Goal: Task Accomplishment & Management: Manage account settings

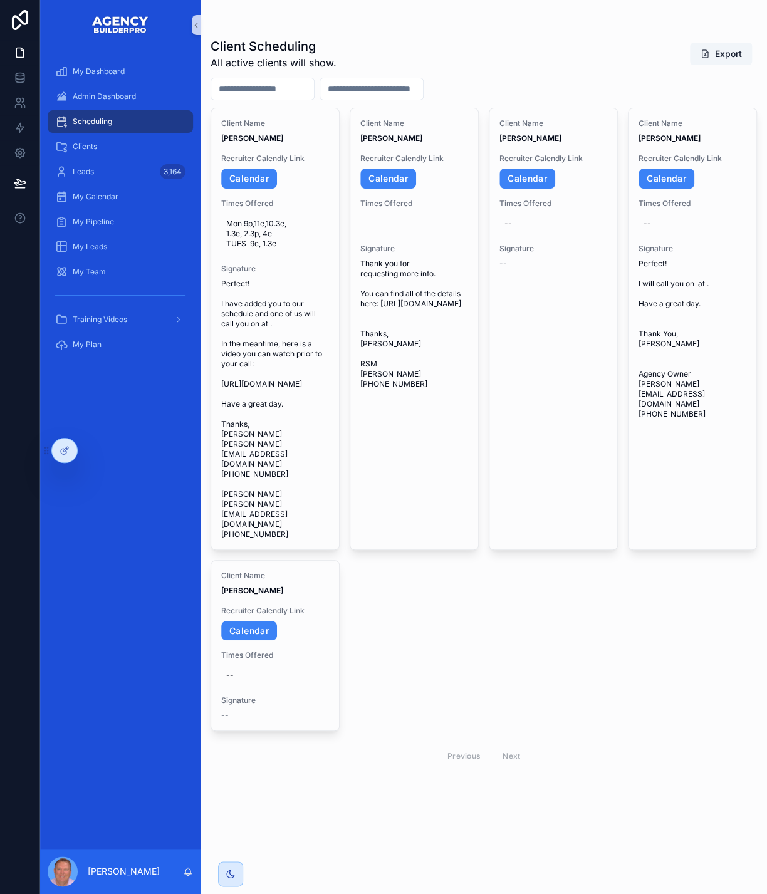
scroll to position [51, 0]
click at [92, 450] on icon at bounding box center [90, 448] width 3 height 3
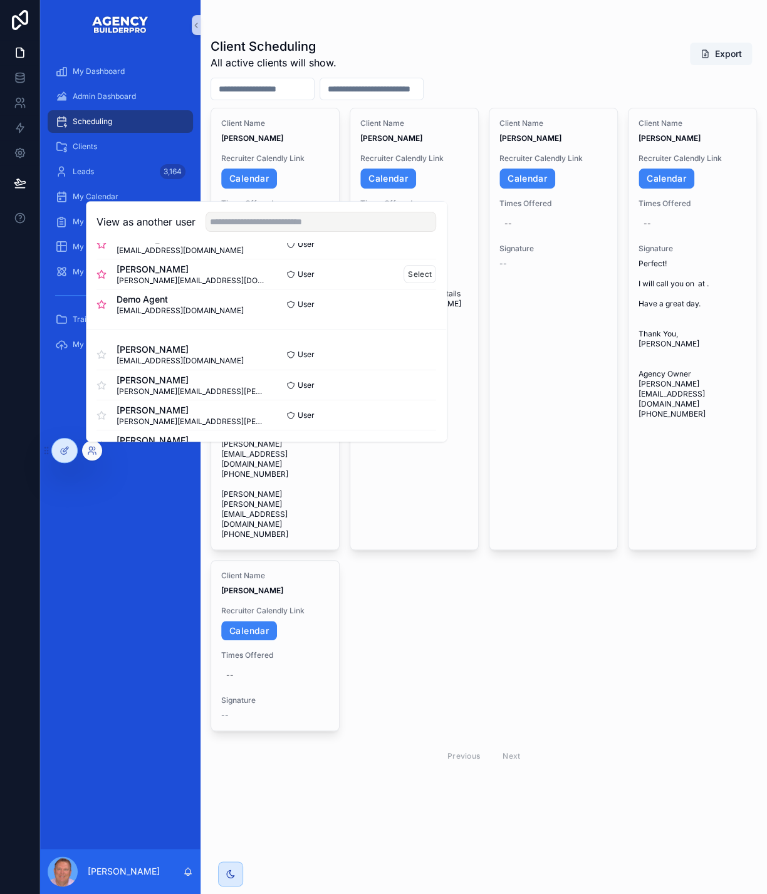
scroll to position [97, 0]
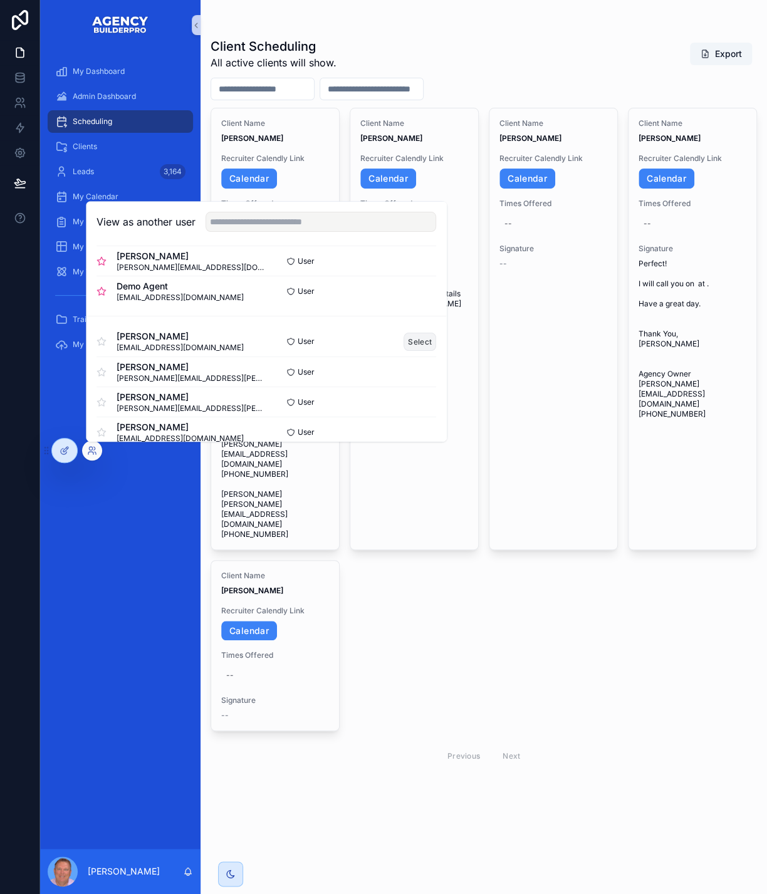
click at [436, 338] on button "Select" at bounding box center [420, 342] width 33 height 18
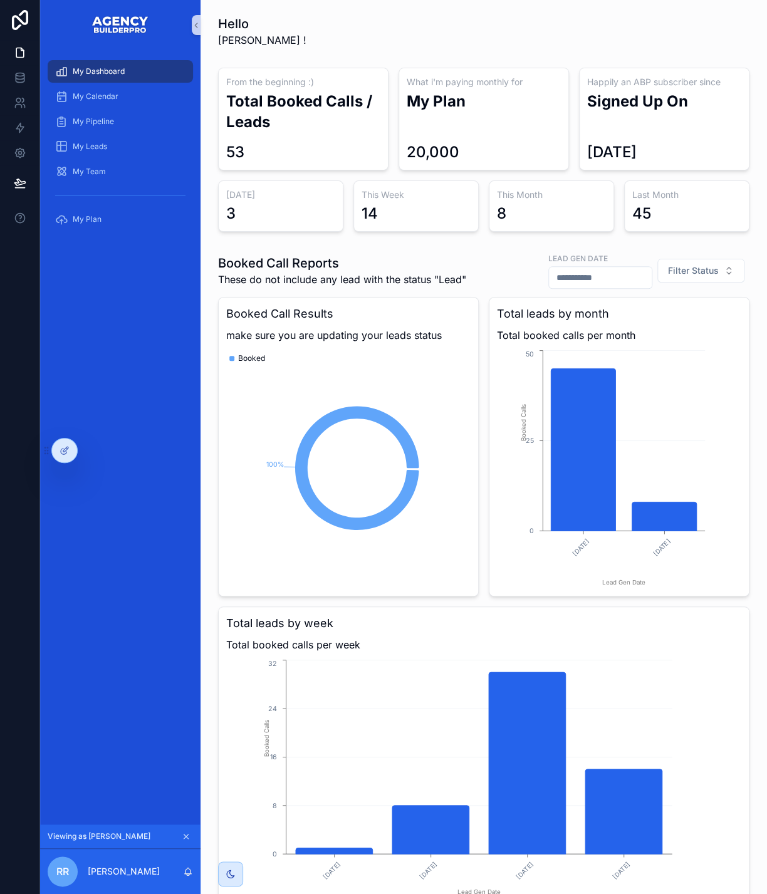
click at [117, 76] on span "My Dashboard" at bounding box center [99, 71] width 52 height 10
click at [193, 830] on button "scrollable content" at bounding box center [186, 837] width 14 height 14
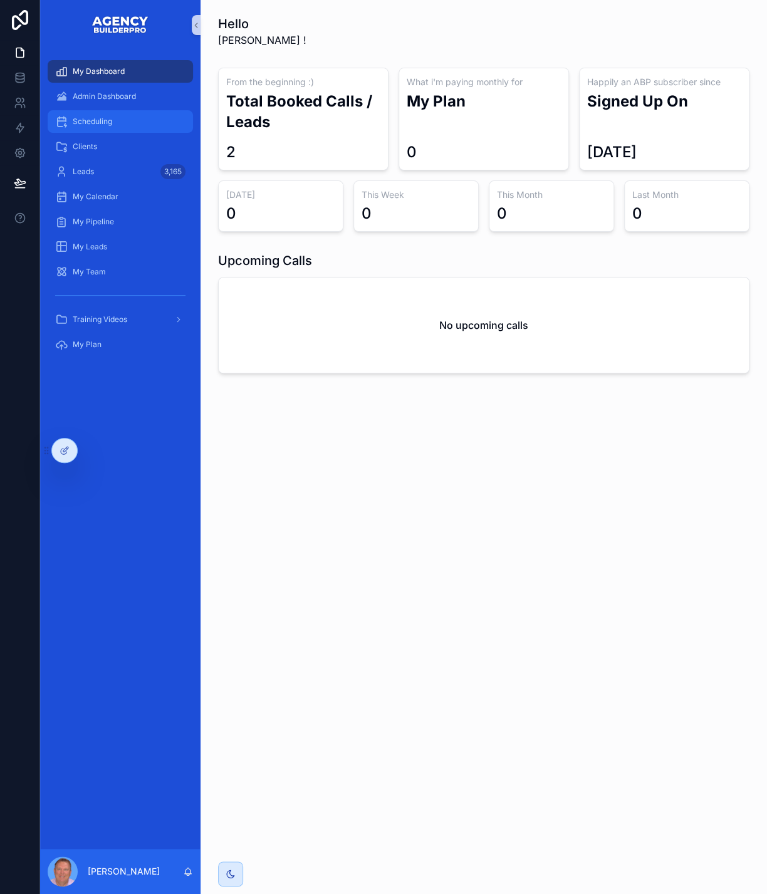
click at [84, 127] on span "Scheduling" at bounding box center [92, 122] width 39 height 10
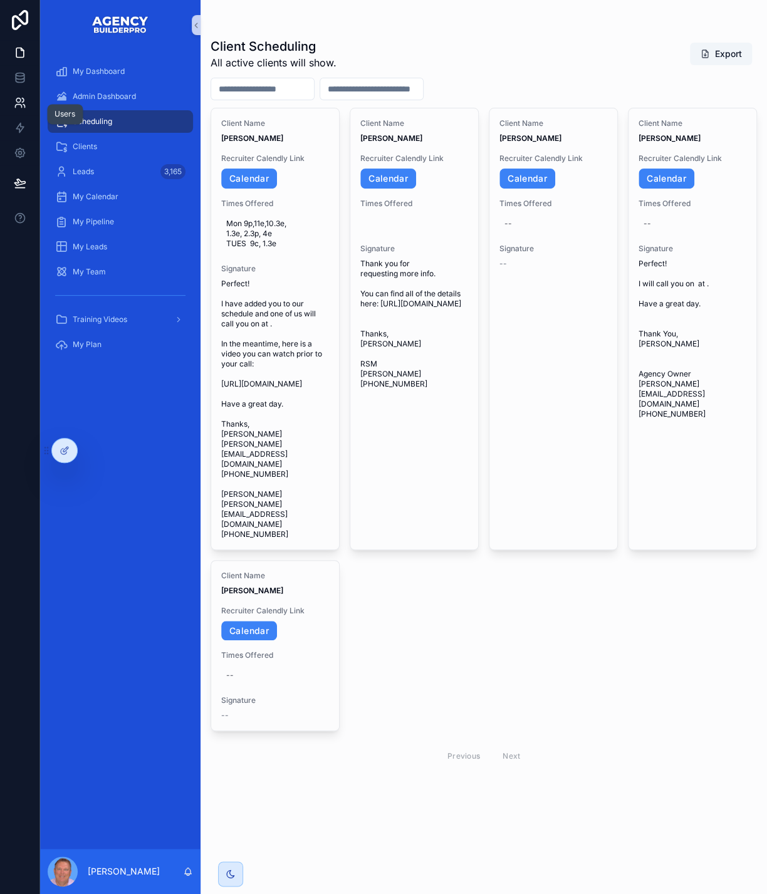
click at [21, 103] on icon at bounding box center [18, 100] width 4 height 4
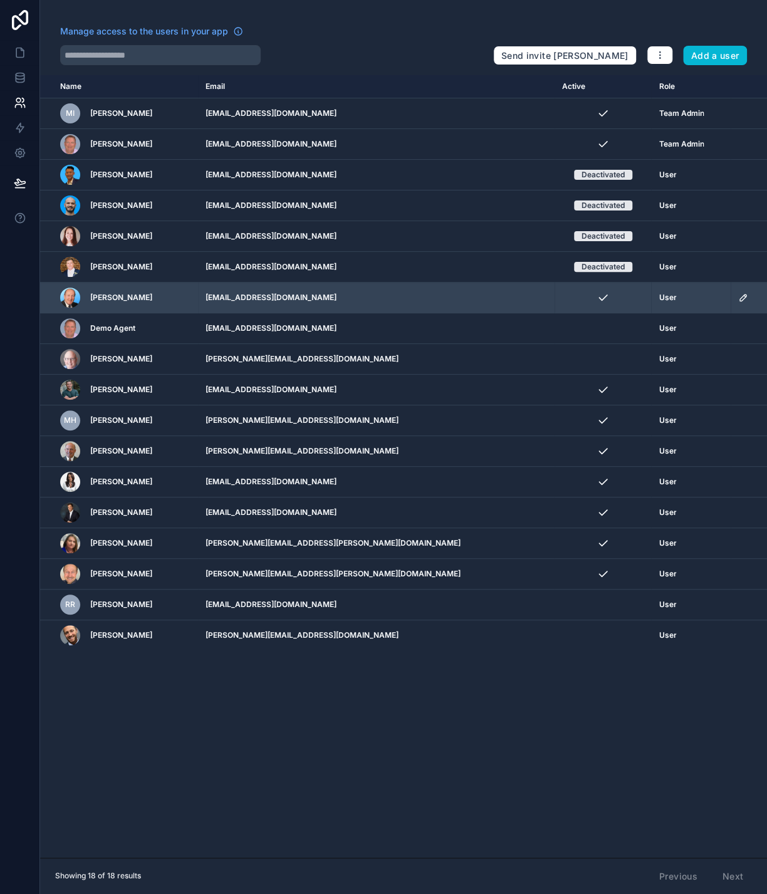
click at [739, 303] on icon "scrollable content" at bounding box center [743, 298] width 10 height 10
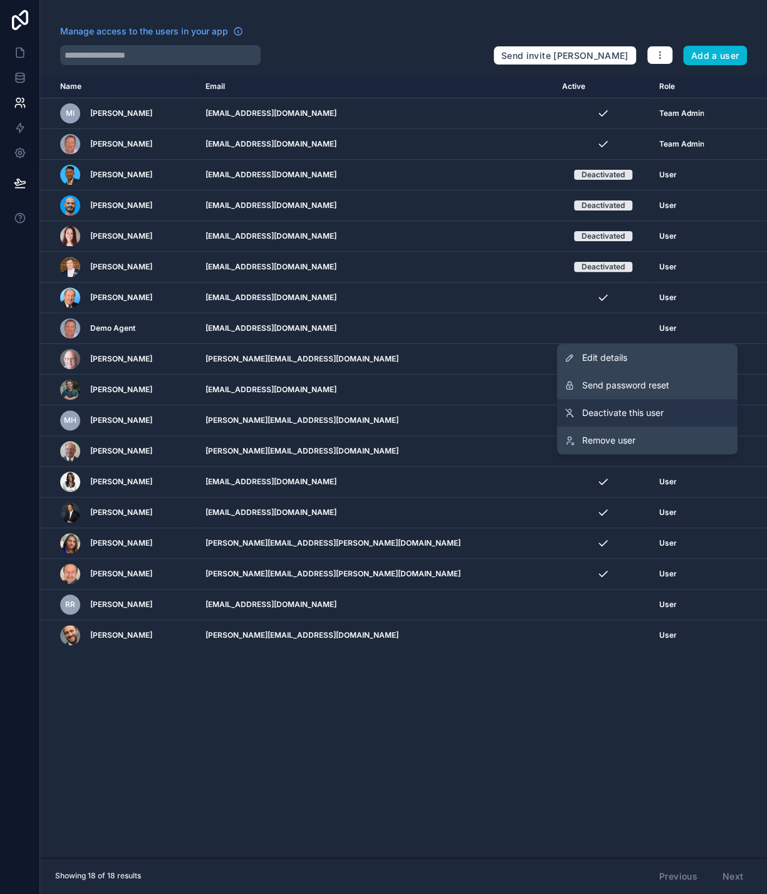
click at [616, 419] on span "Deactivate this user" at bounding box center [622, 413] width 81 height 13
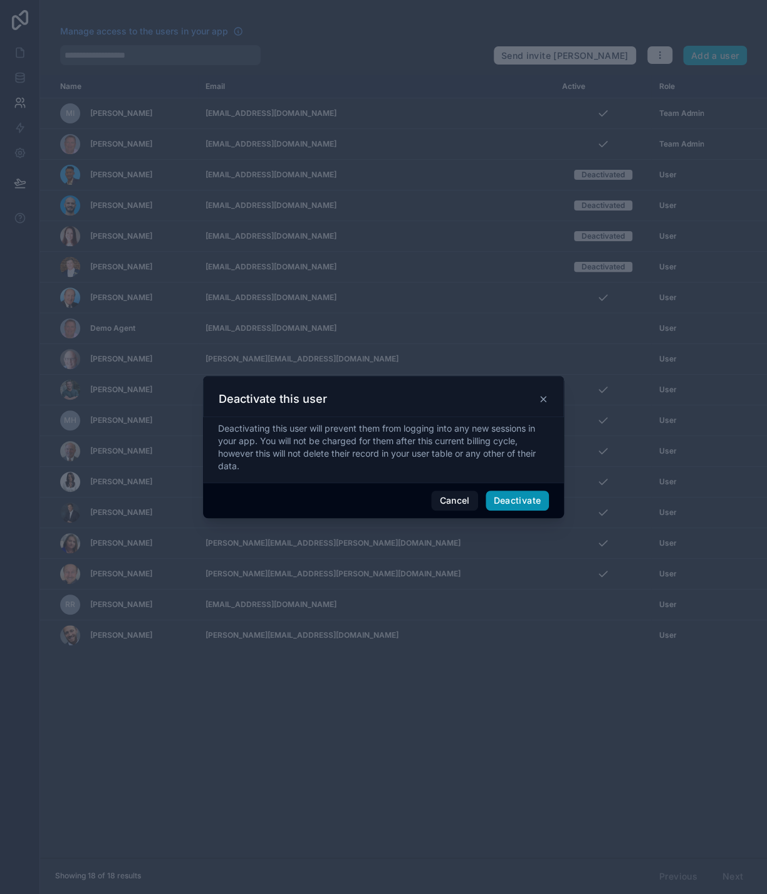
click at [536, 504] on button "Deactivate" at bounding box center [518, 501] width 64 height 20
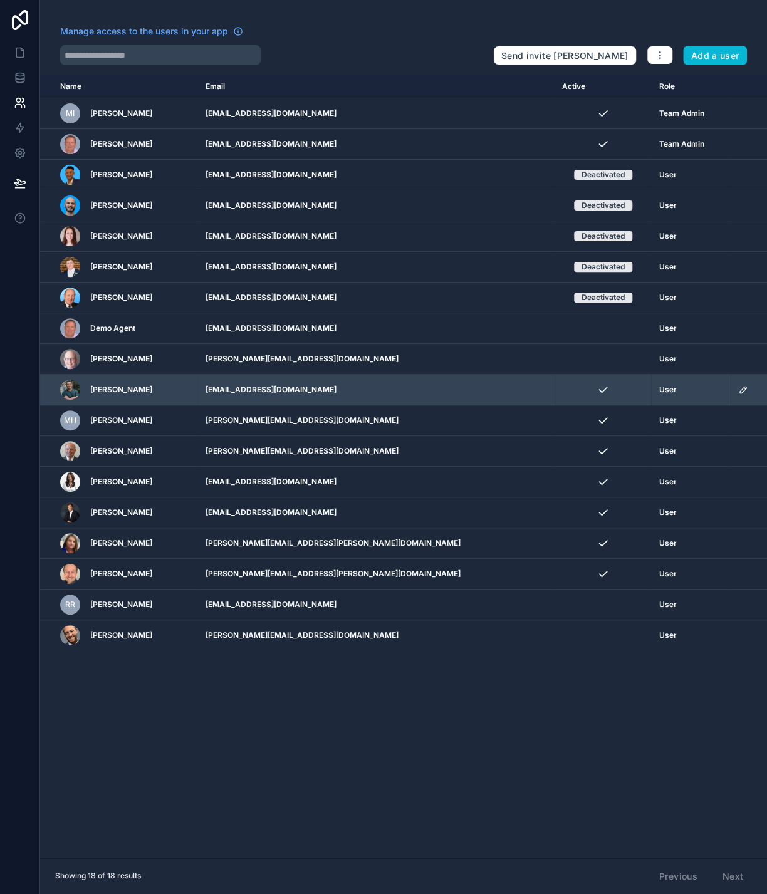
click at [738, 395] on icon "scrollable content" at bounding box center [743, 390] width 10 height 10
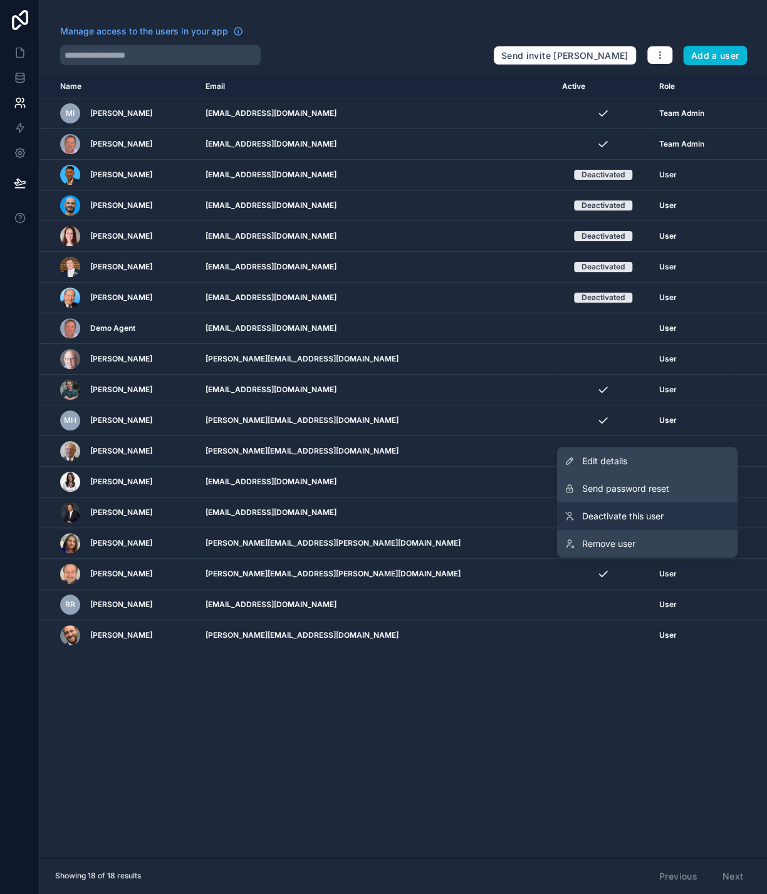
click at [619, 523] on span "Deactivate this user" at bounding box center [622, 516] width 81 height 13
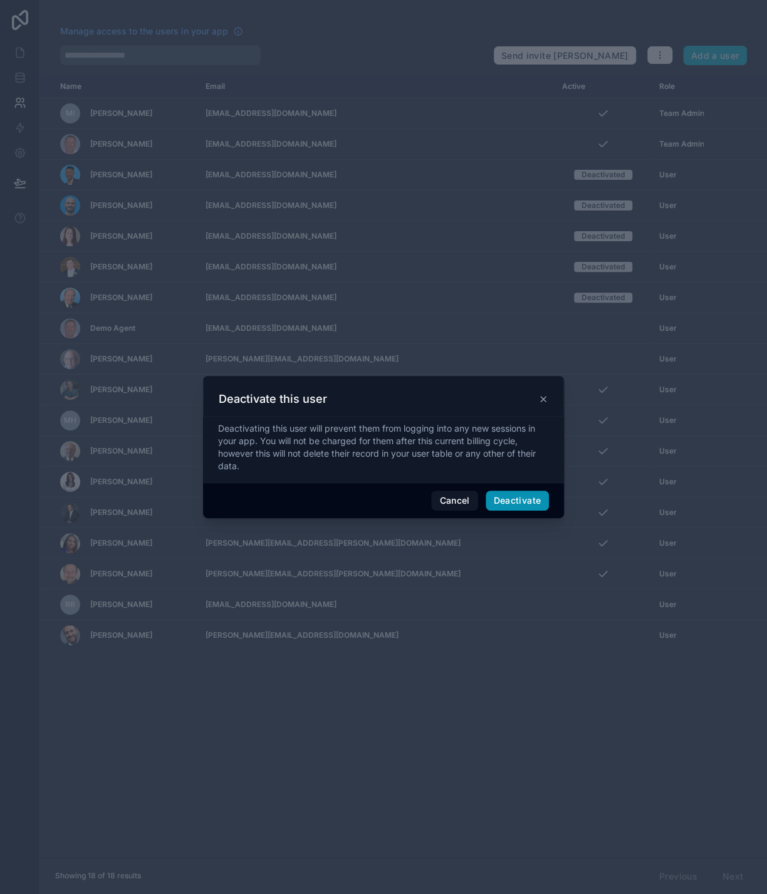
click at [528, 511] on button "Deactivate" at bounding box center [518, 501] width 64 height 20
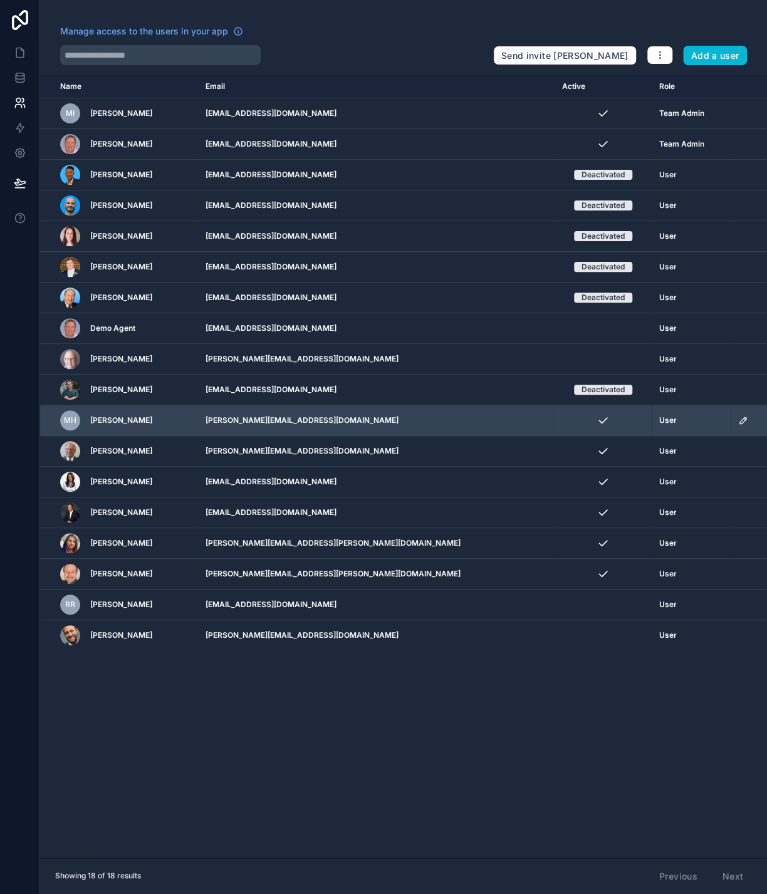
click at [739, 425] on icon "scrollable content" at bounding box center [743, 420] width 10 height 10
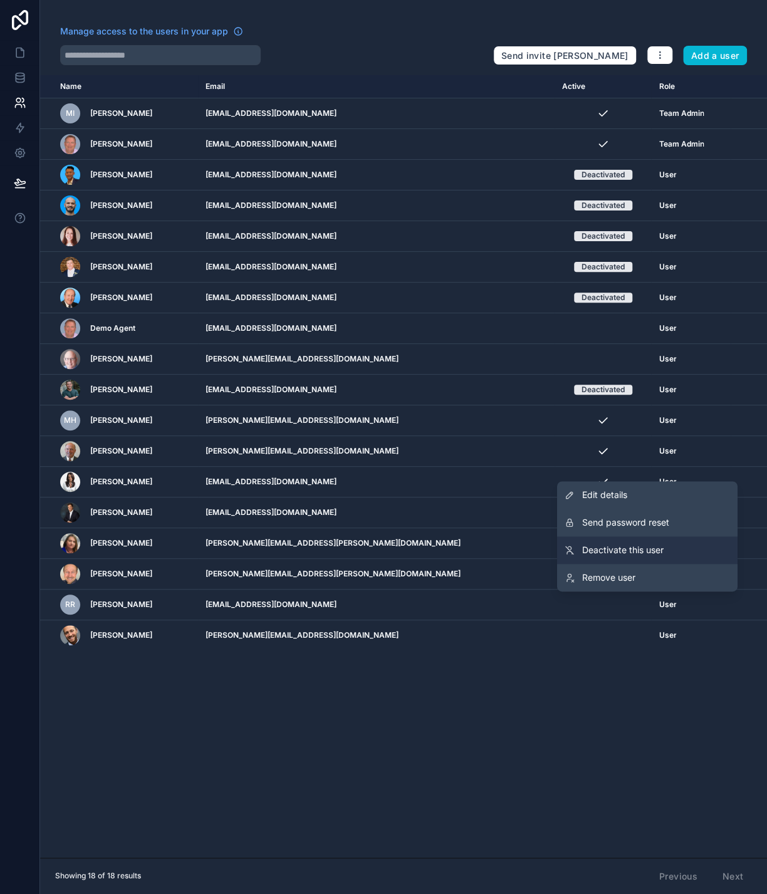
click at [606, 556] on span "Deactivate this user" at bounding box center [622, 550] width 81 height 13
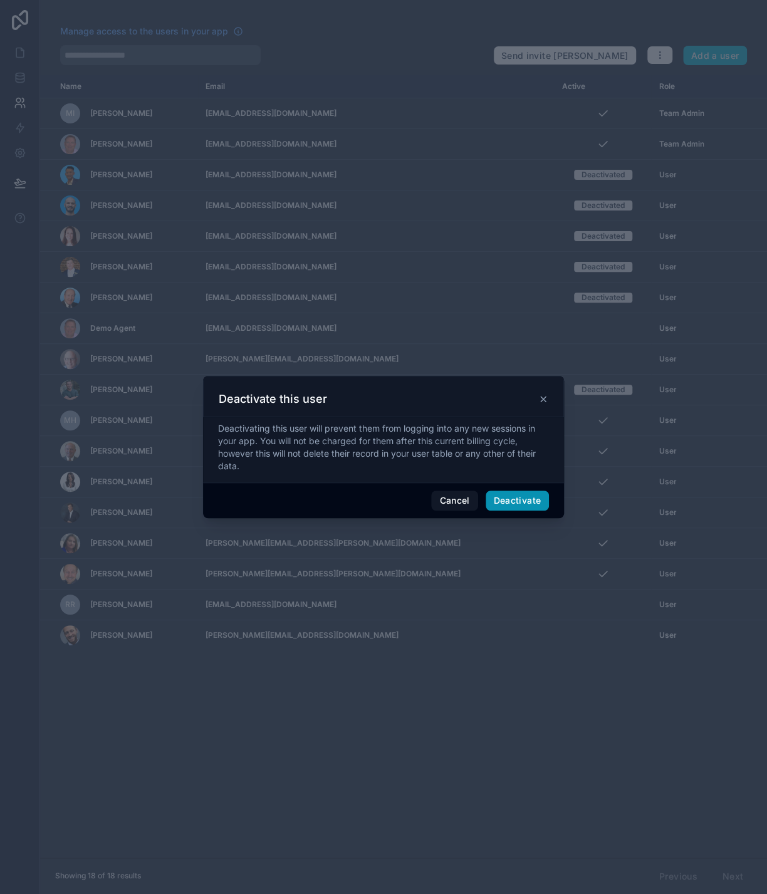
click at [538, 508] on button "Deactivate" at bounding box center [518, 501] width 64 height 20
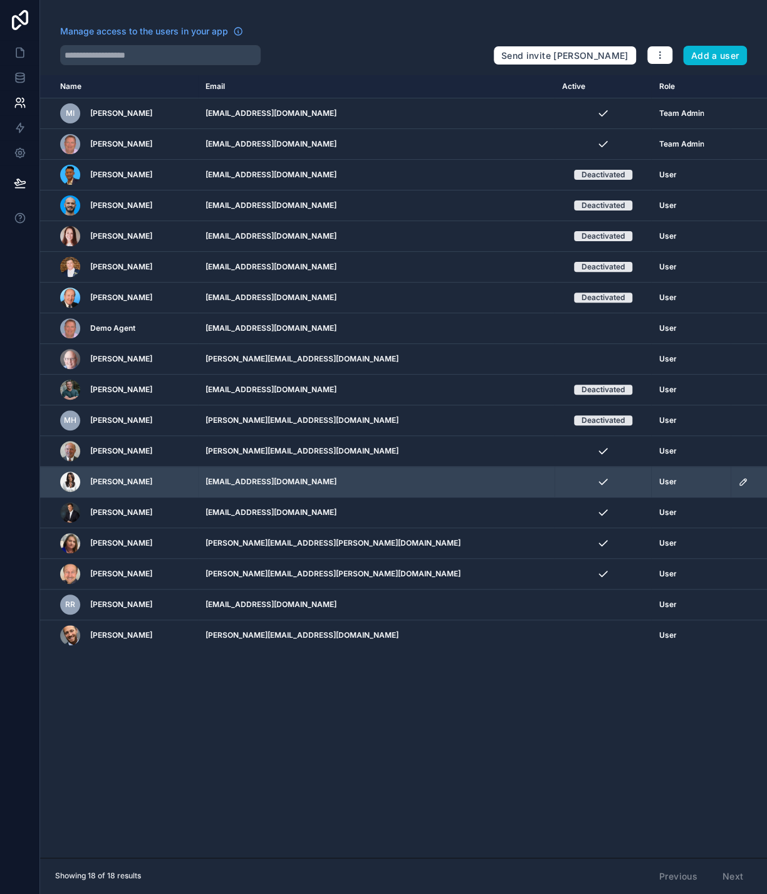
click at [738, 487] on icon "scrollable content" at bounding box center [743, 482] width 10 height 10
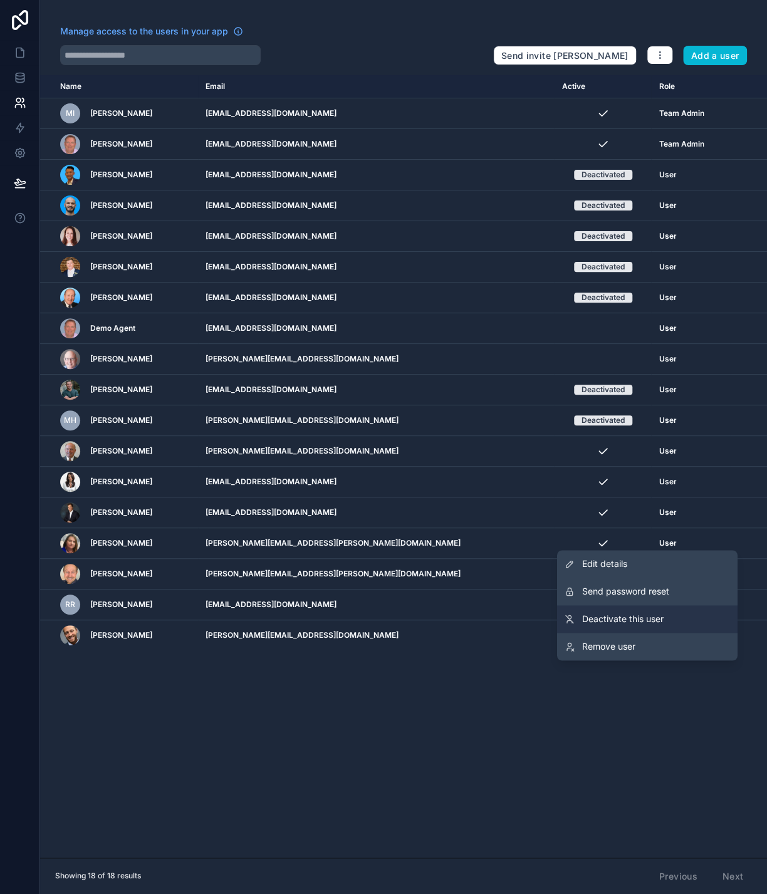
click at [627, 625] on span "Deactivate this user" at bounding box center [622, 619] width 81 height 13
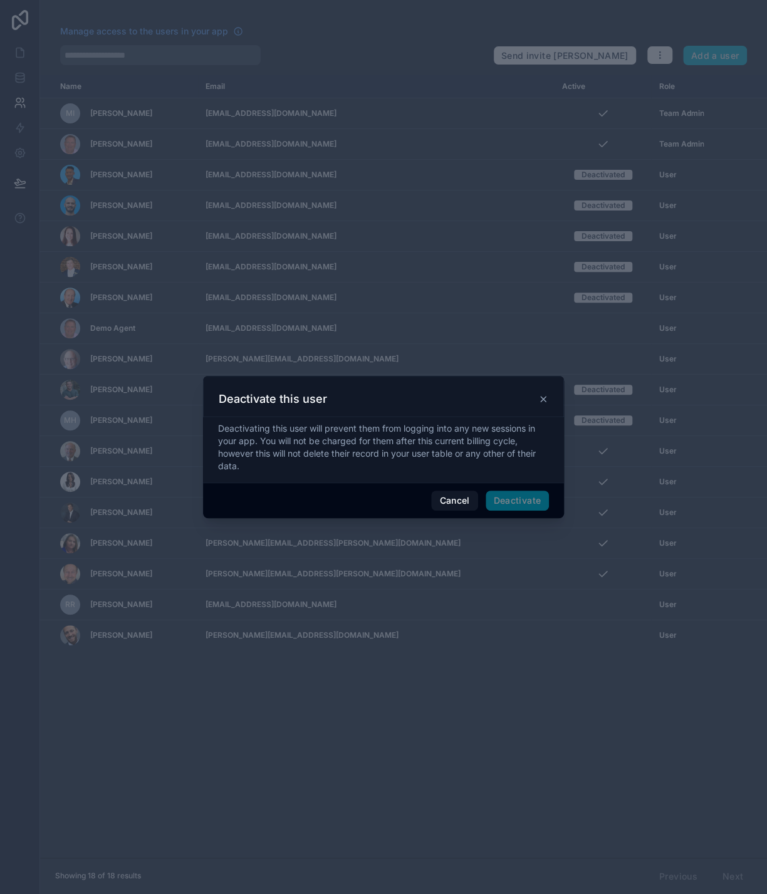
click at [541, 506] on span "Deactivate" at bounding box center [518, 501] width 64 height 20
click at [541, 506] on button "Deactivate" at bounding box center [518, 501] width 64 height 20
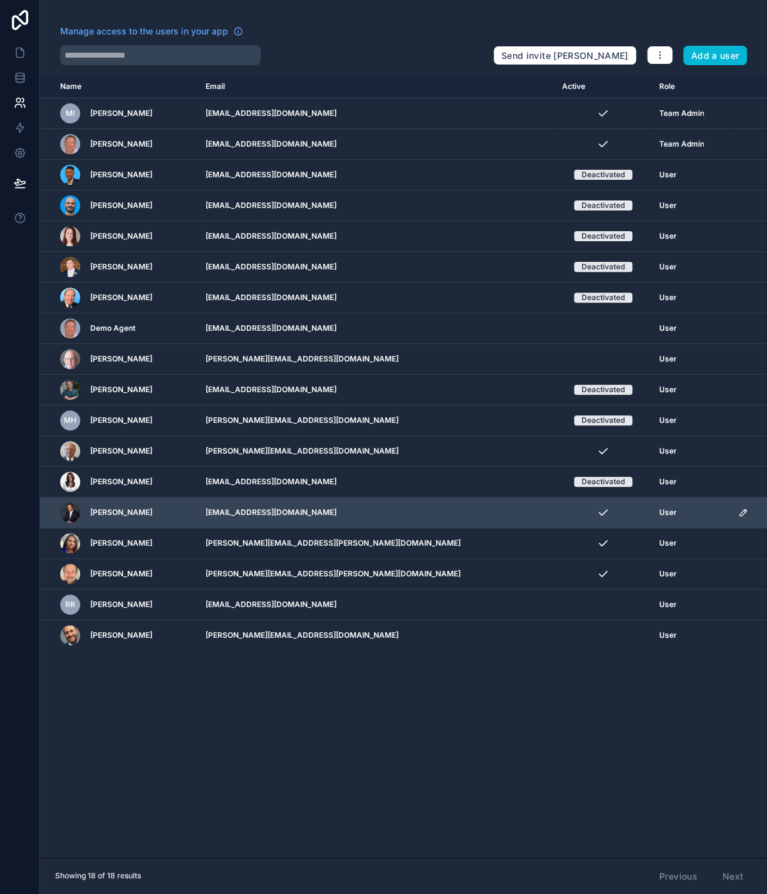
click at [738, 518] on icon "scrollable content" at bounding box center [743, 513] width 10 height 10
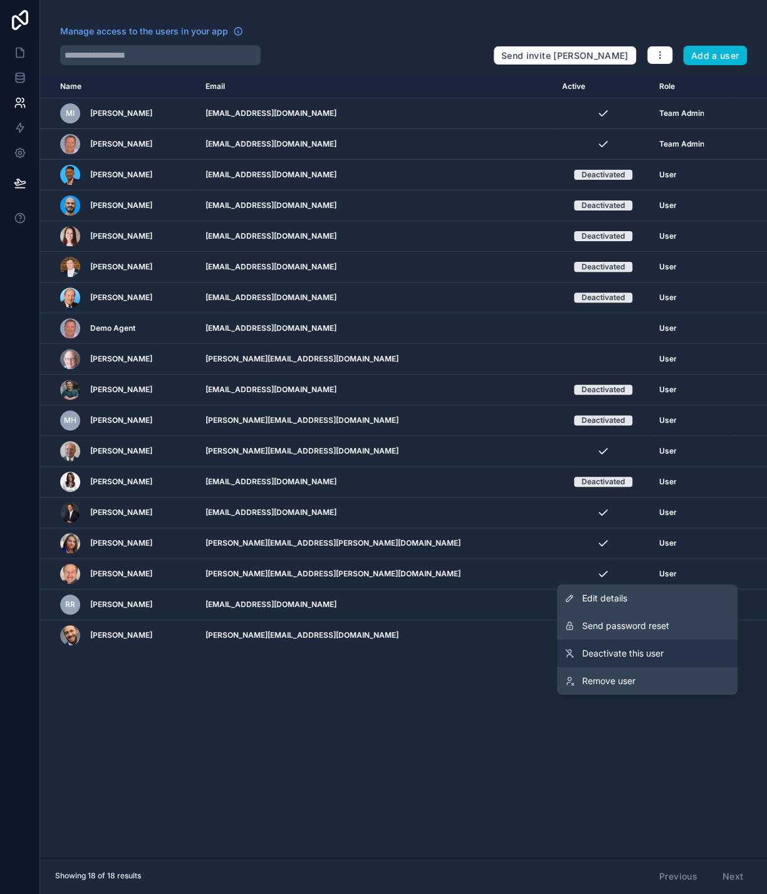
click at [632, 660] on span "Deactivate this user" at bounding box center [622, 653] width 81 height 13
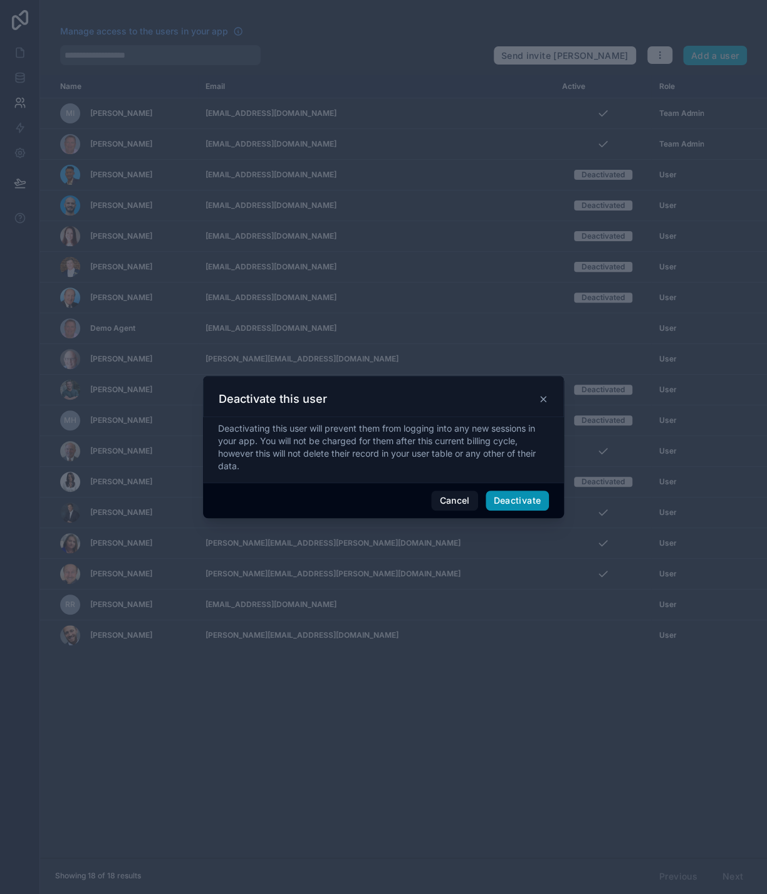
click at [534, 506] on button "Deactivate" at bounding box center [518, 501] width 64 height 20
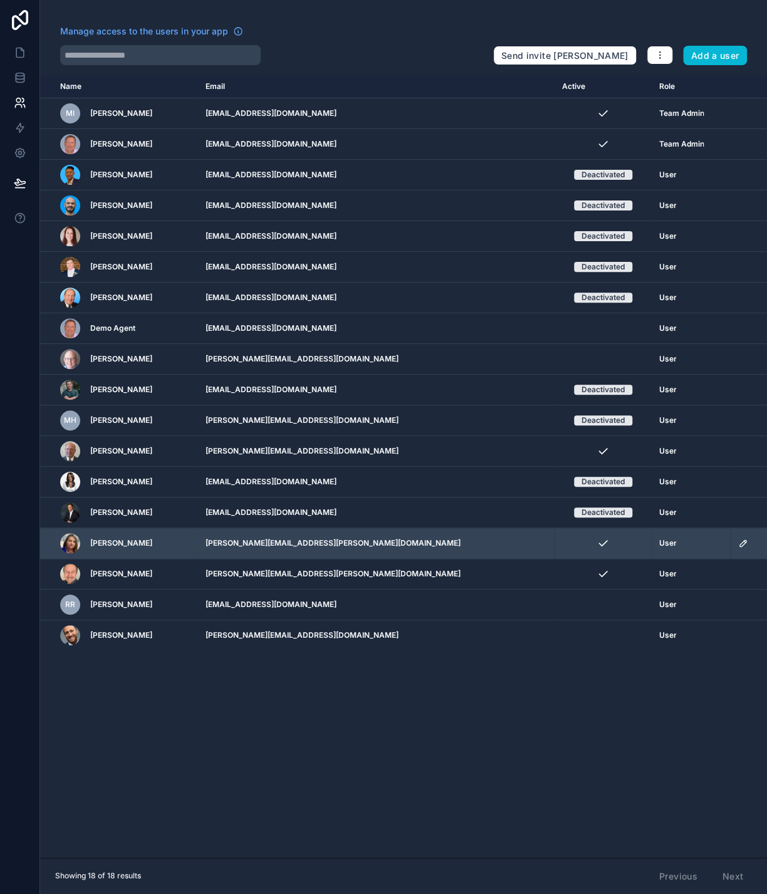
click at [738, 548] on icon "scrollable content" at bounding box center [743, 543] width 10 height 10
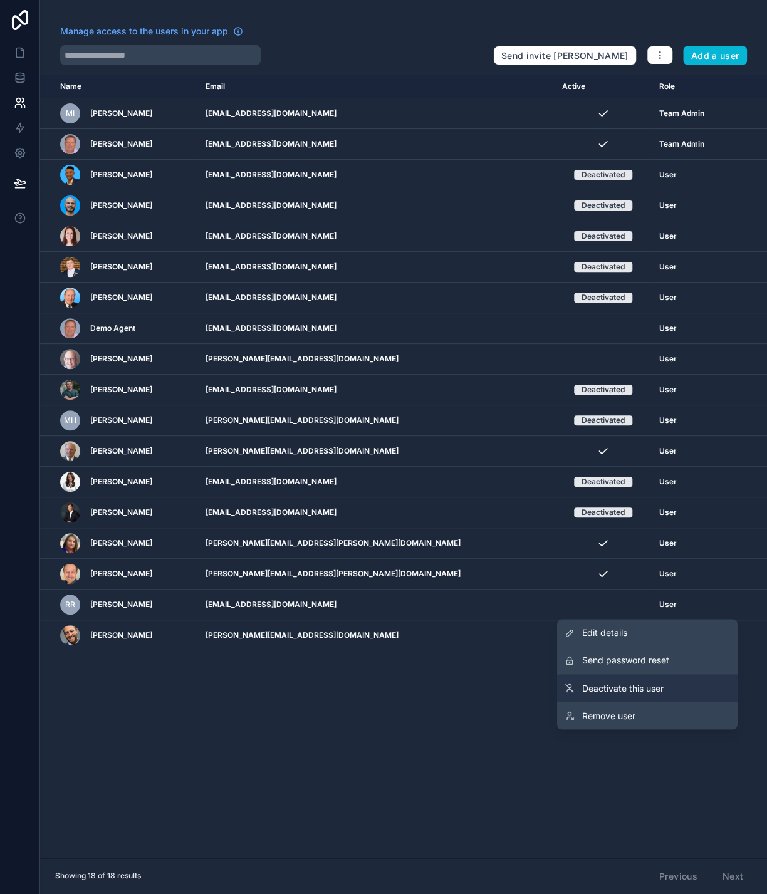
click at [625, 694] on span "Deactivate this user" at bounding box center [622, 688] width 81 height 13
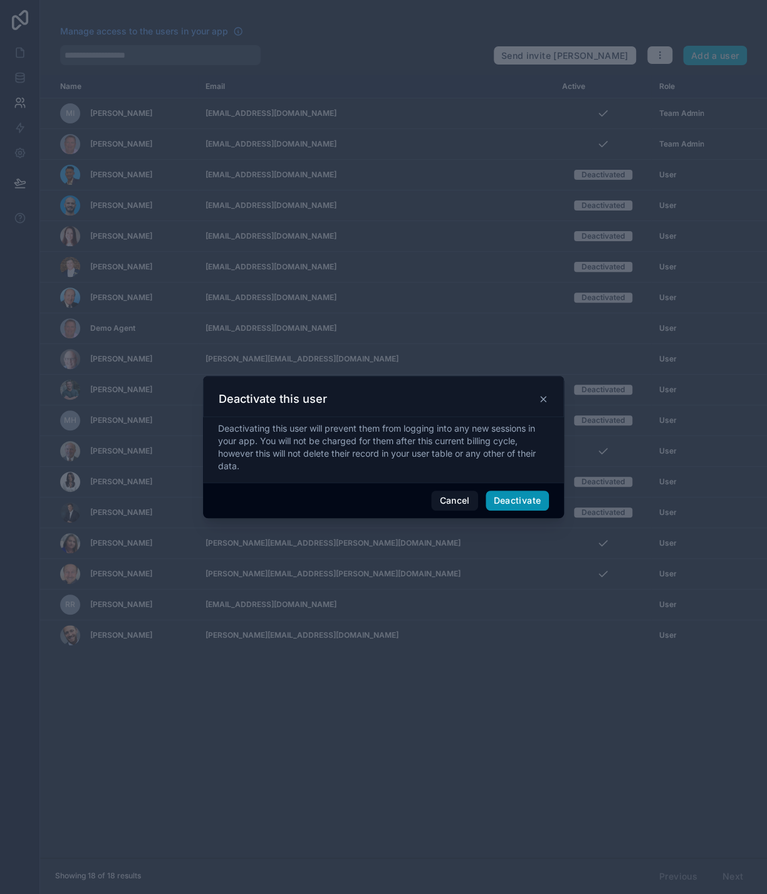
click at [543, 509] on button "Deactivate" at bounding box center [518, 501] width 64 height 20
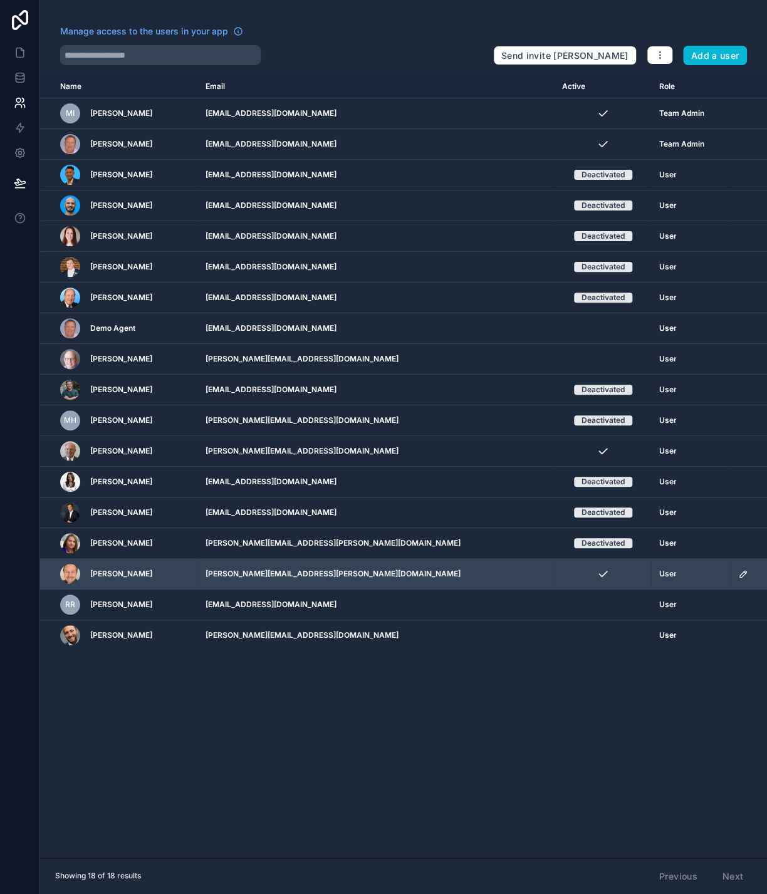
click at [741, 579] on icon "scrollable content" at bounding box center [743, 574] width 10 height 10
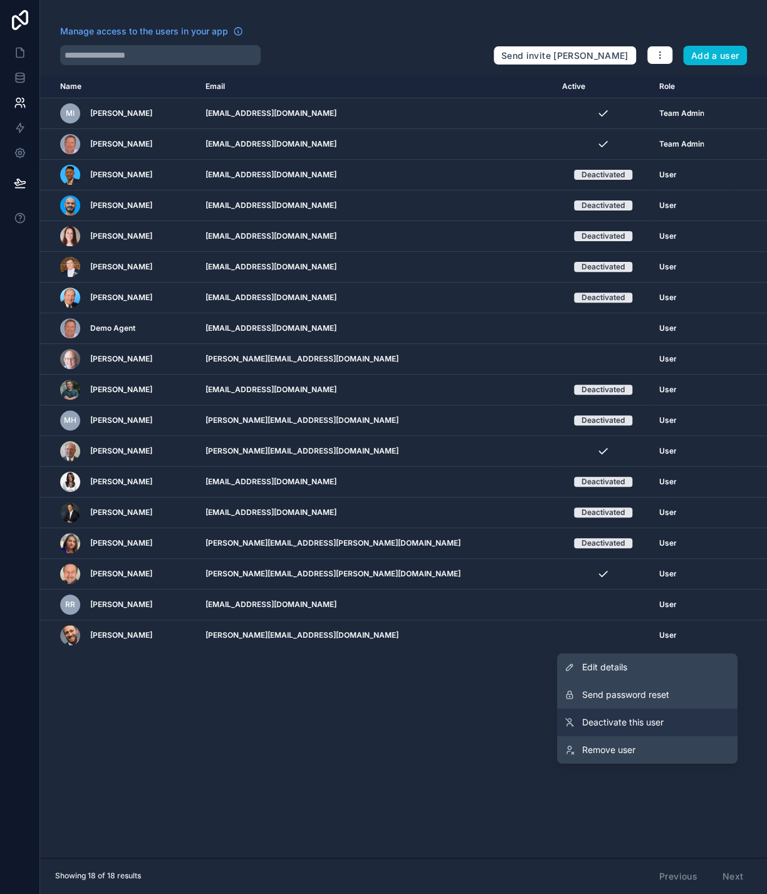
click at [616, 729] on span "Deactivate this user" at bounding box center [622, 722] width 81 height 13
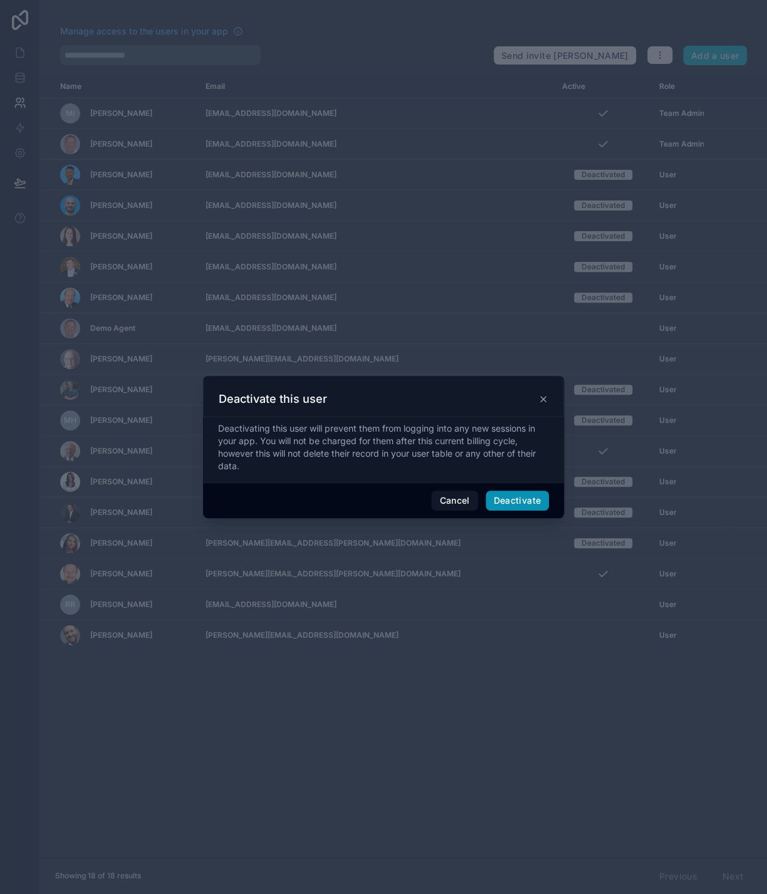
click at [543, 511] on button "Deactivate" at bounding box center [518, 501] width 64 height 20
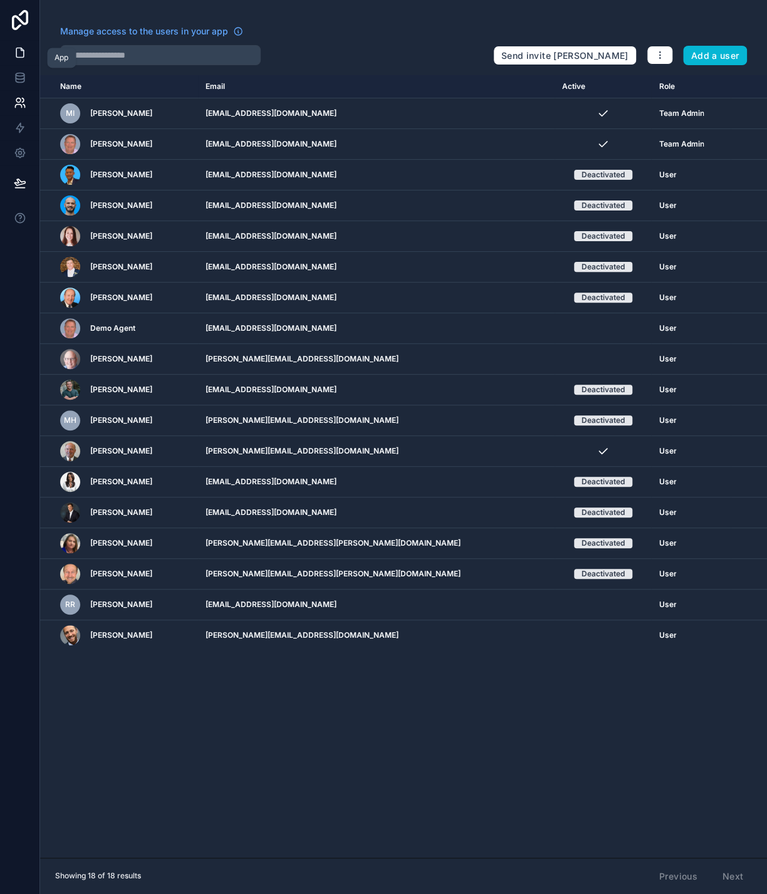
click at [24, 59] on icon at bounding box center [20, 52] width 13 height 13
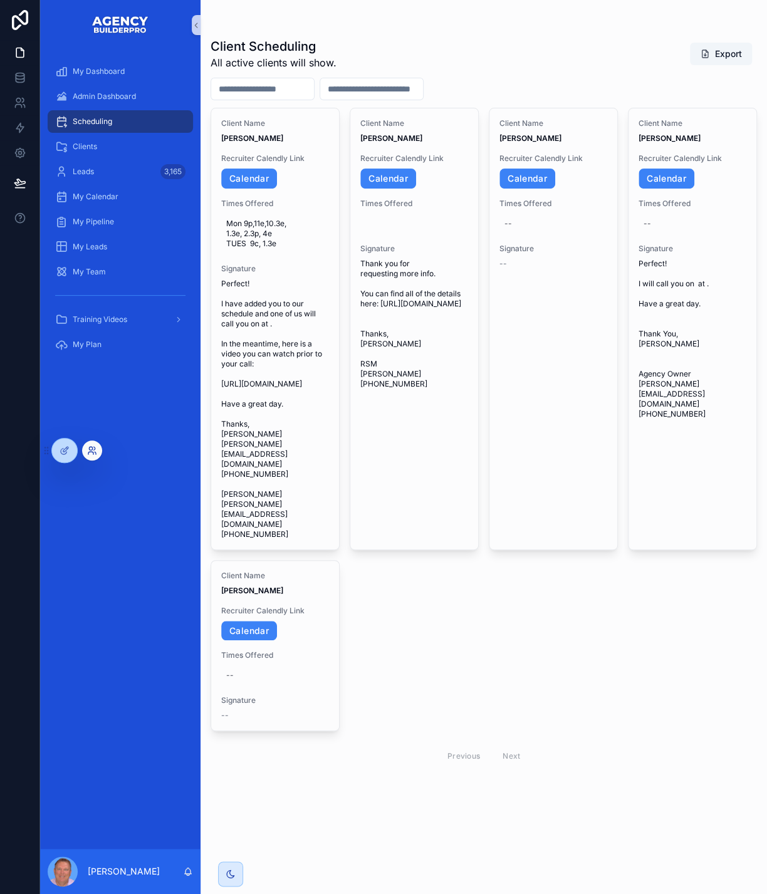
click at [97, 452] on icon at bounding box center [92, 451] width 10 height 10
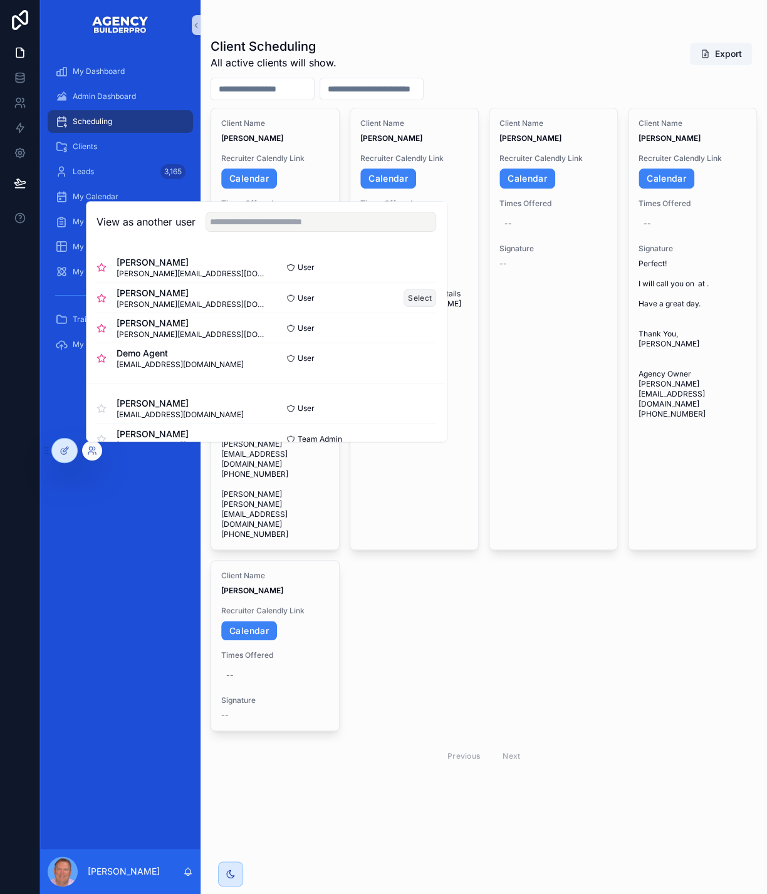
click at [436, 289] on button "Select" at bounding box center [420, 298] width 33 height 18
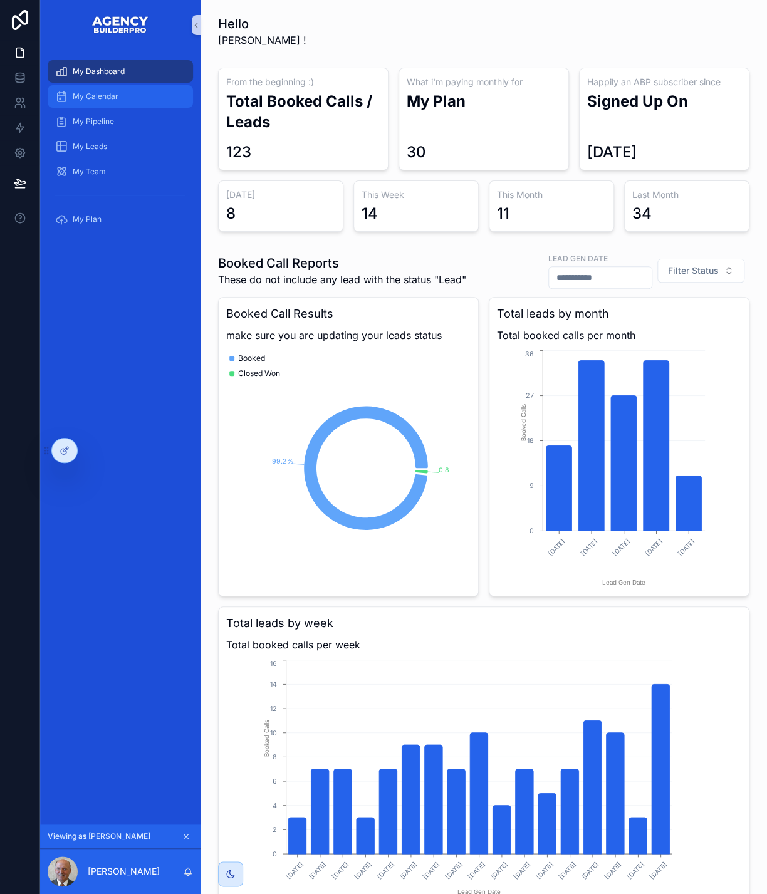
click at [115, 102] on span "My Calendar" at bounding box center [96, 96] width 46 height 10
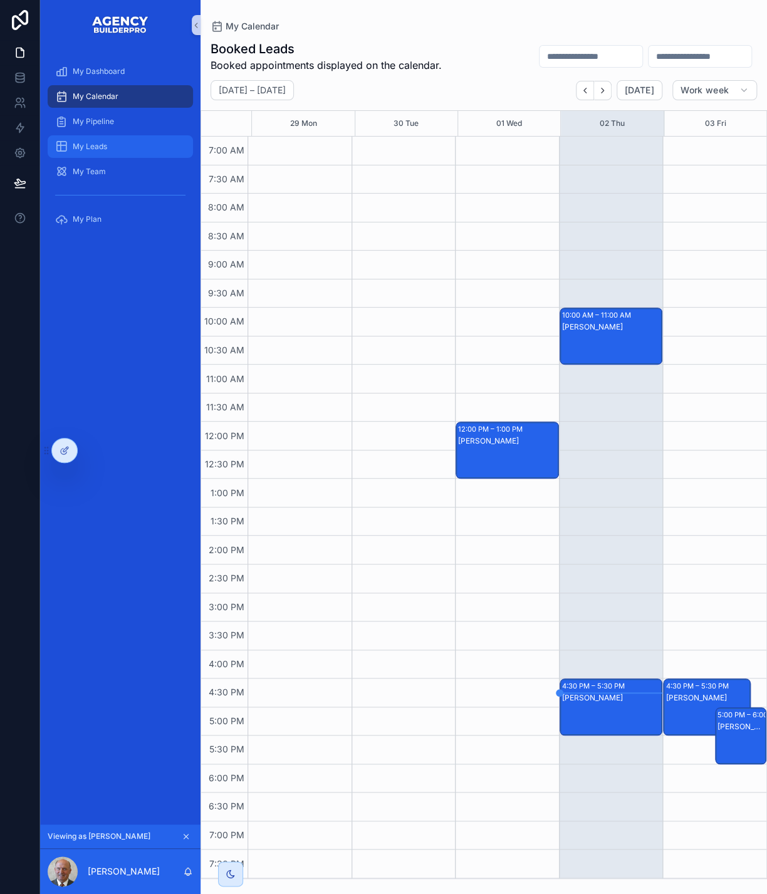
click at [107, 152] on span "My Leads" at bounding box center [90, 147] width 34 height 10
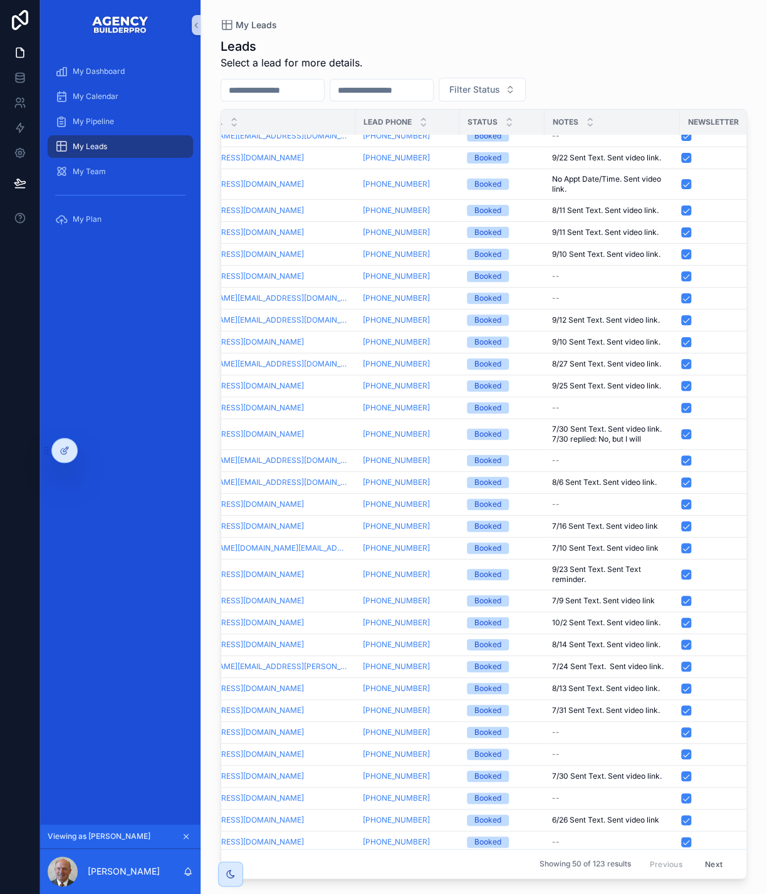
scroll to position [0, 189]
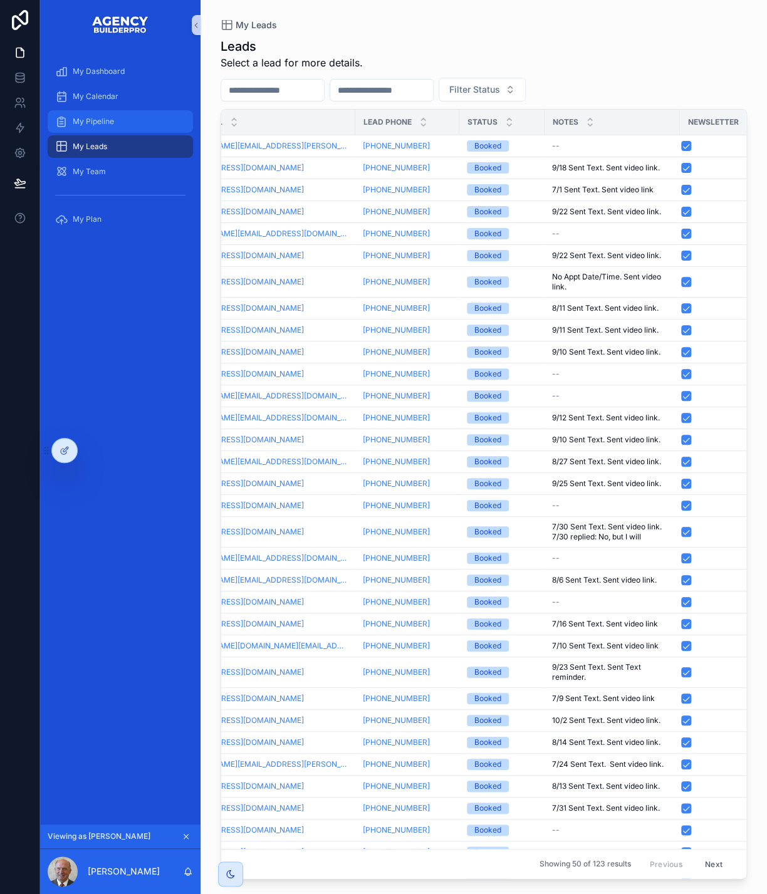
click at [114, 127] on span "My Pipeline" at bounding box center [93, 122] width 41 height 10
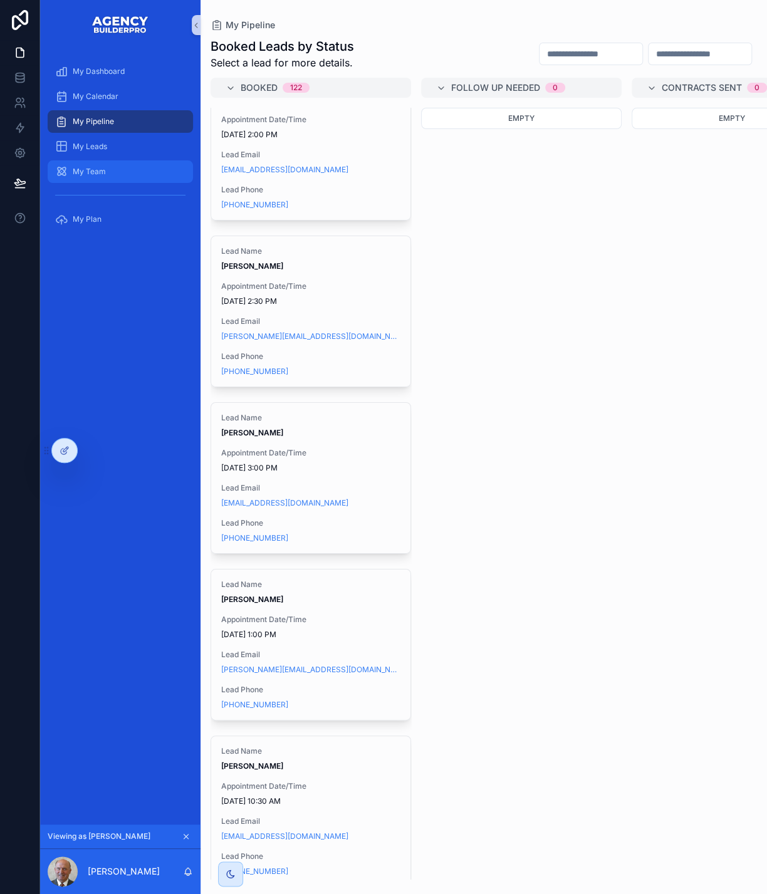
scroll to position [12388, 0]
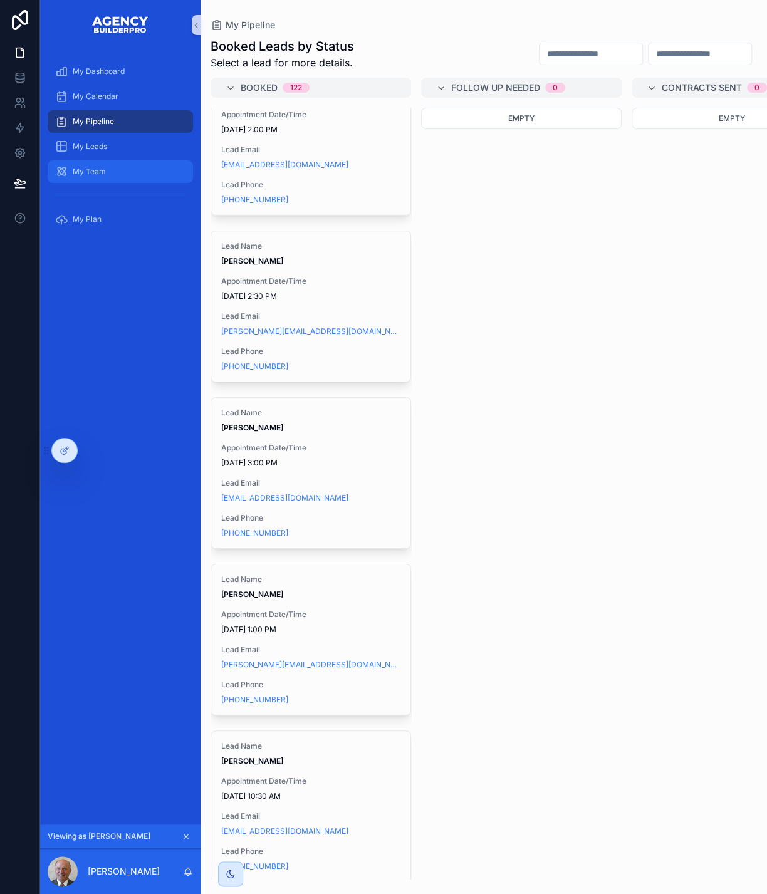
click at [91, 177] on span "My Team" at bounding box center [89, 172] width 33 height 10
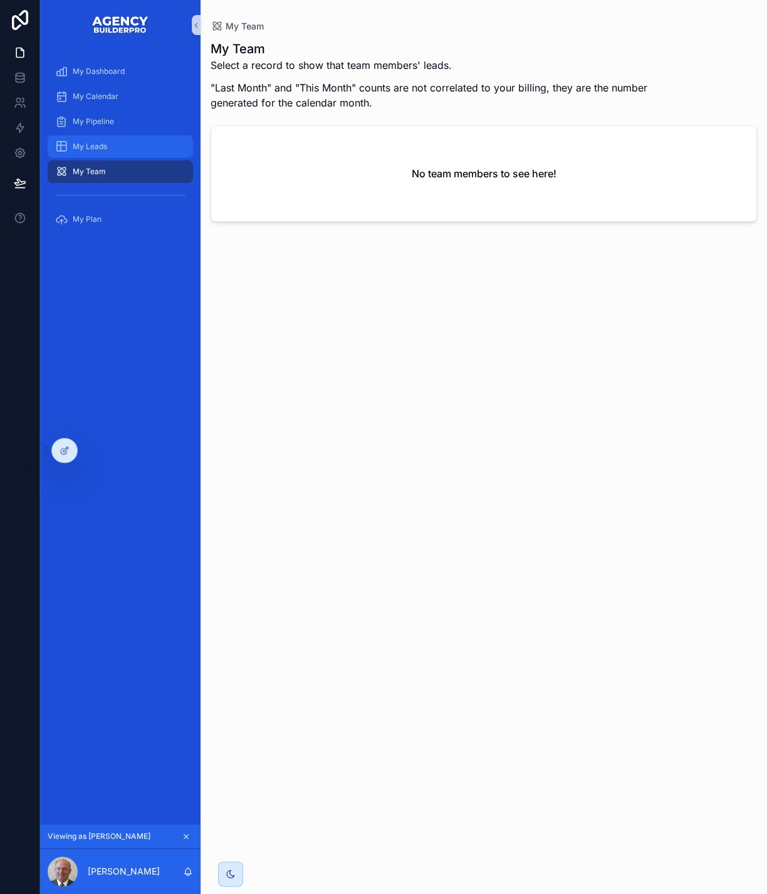
click at [105, 152] on span "My Leads" at bounding box center [90, 147] width 34 height 10
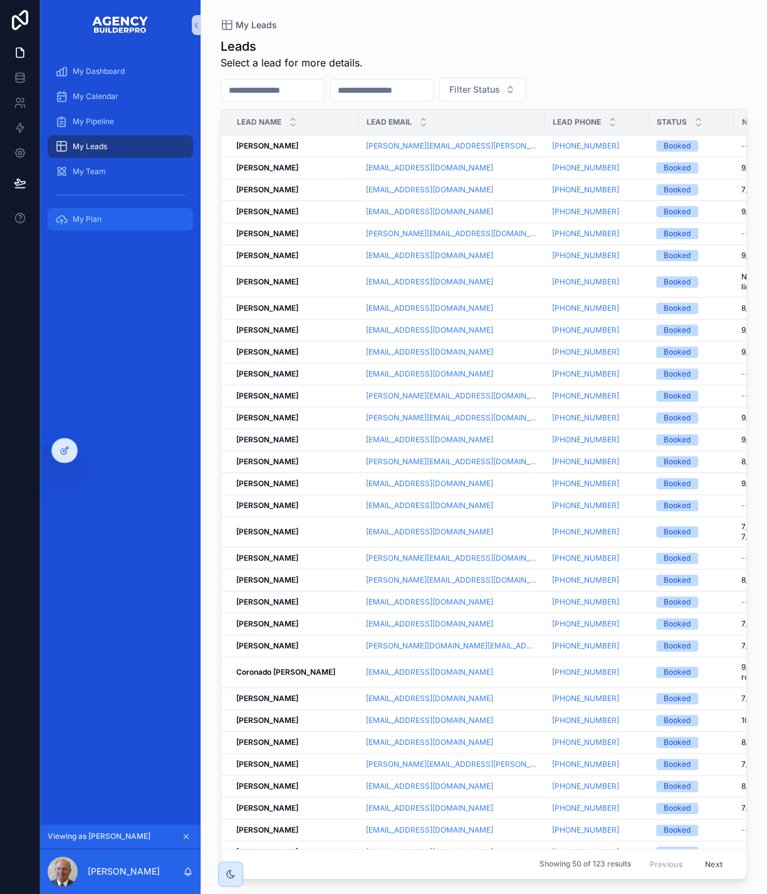
click at [102, 224] on span "My Plan" at bounding box center [87, 219] width 29 height 10
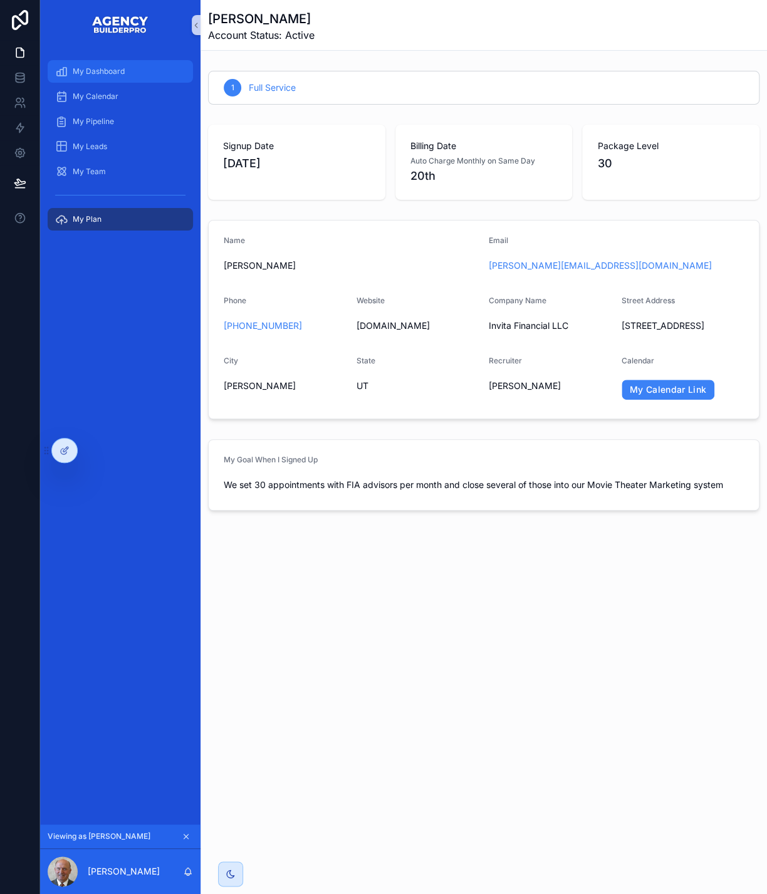
click at [115, 73] on span "My Dashboard" at bounding box center [99, 71] width 52 height 10
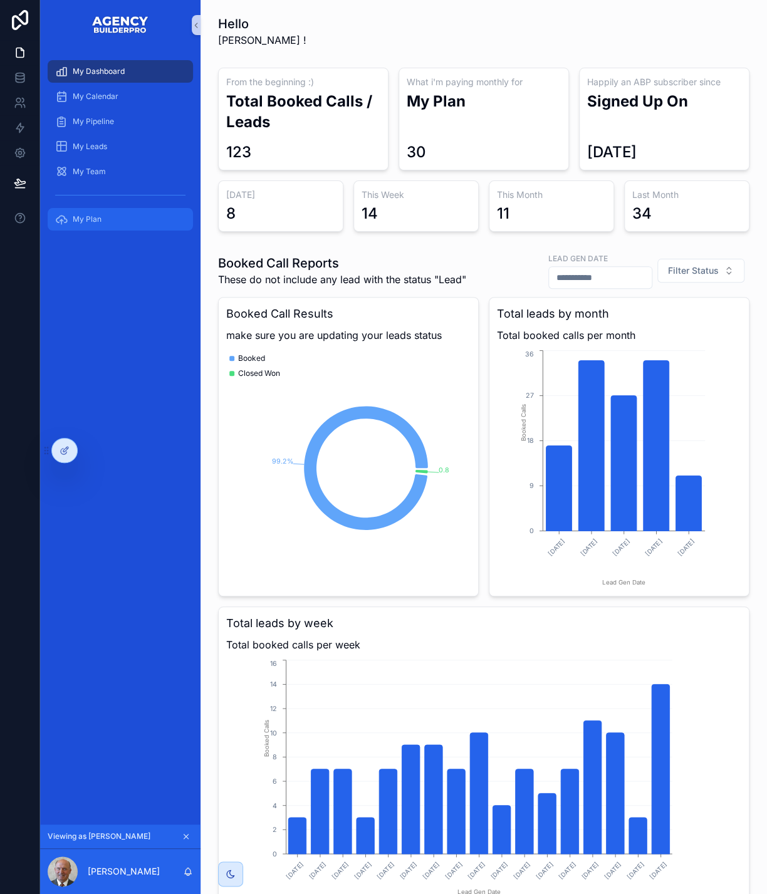
click at [102, 224] on span "My Plan" at bounding box center [87, 219] width 29 height 10
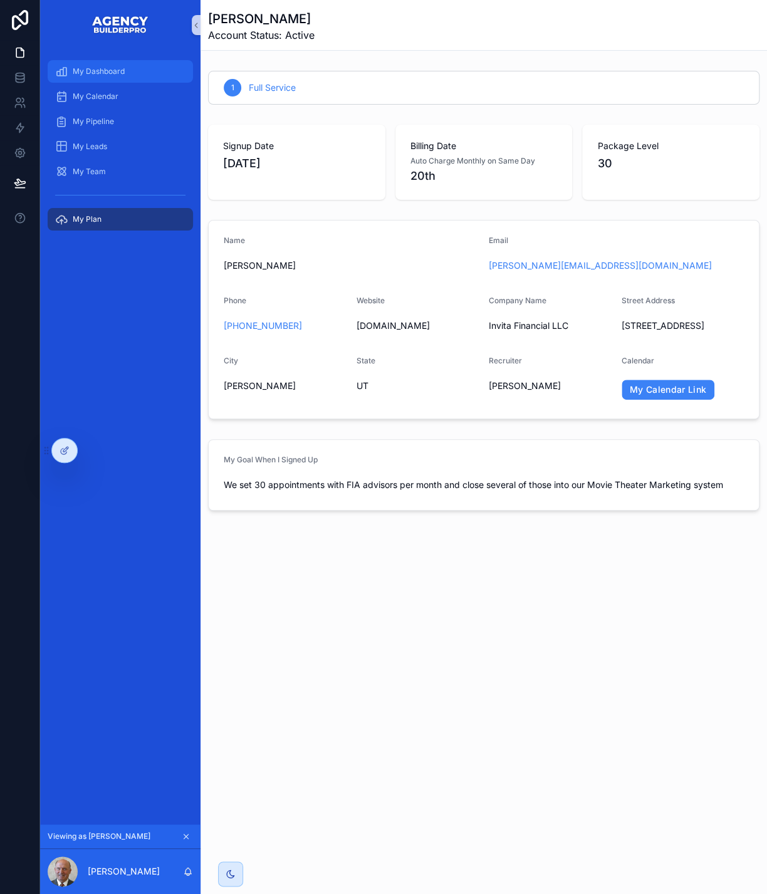
click at [122, 76] on span "My Dashboard" at bounding box center [99, 71] width 52 height 10
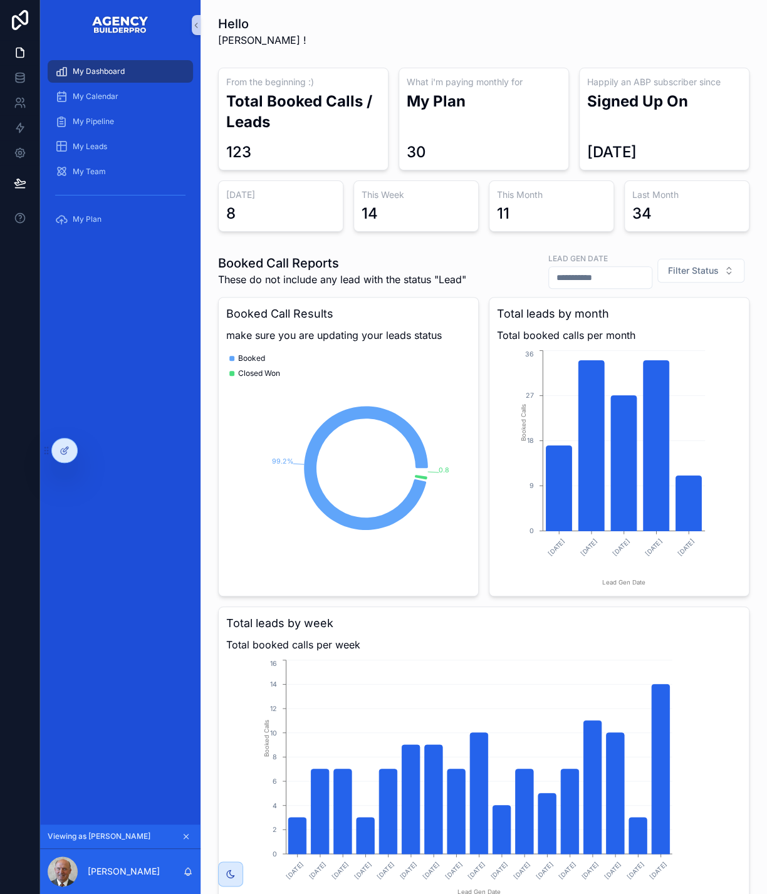
click at [190, 832] on icon "scrollable content" at bounding box center [186, 836] width 9 height 9
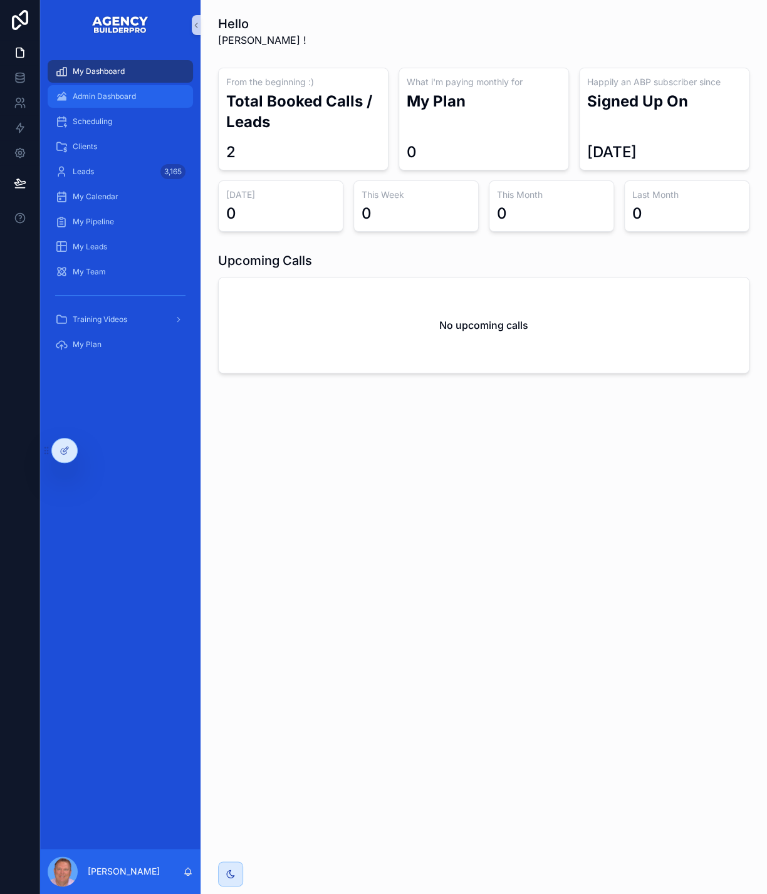
click at [125, 102] on span "Admin Dashboard" at bounding box center [104, 96] width 63 height 10
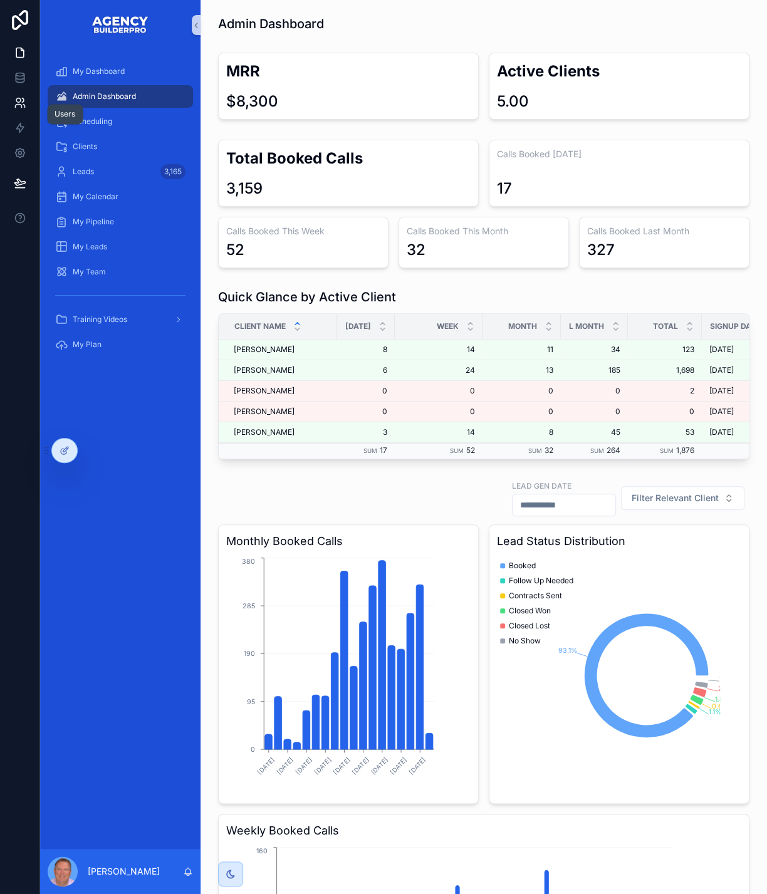
click at [21, 109] on icon at bounding box center [20, 102] width 13 height 13
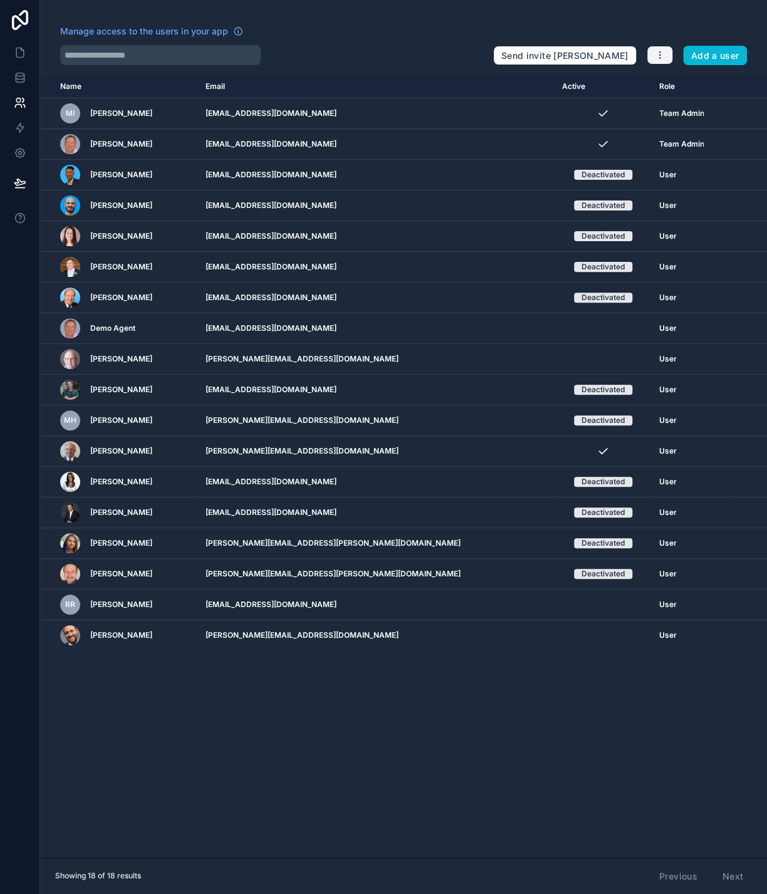
click at [652, 61] on button "button" at bounding box center [660, 55] width 26 height 19
click at [451, 45] on div "Manage access to the users in your app" at bounding box center [271, 35] width 423 height 20
click at [24, 59] on icon at bounding box center [20, 52] width 13 height 13
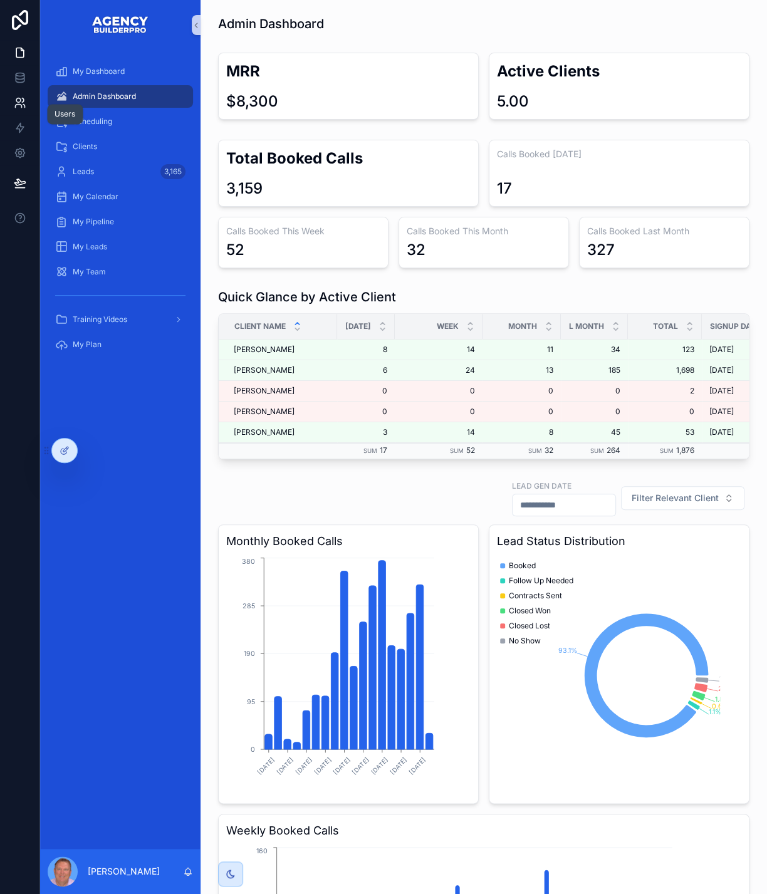
click at [21, 103] on icon at bounding box center [18, 100] width 4 height 4
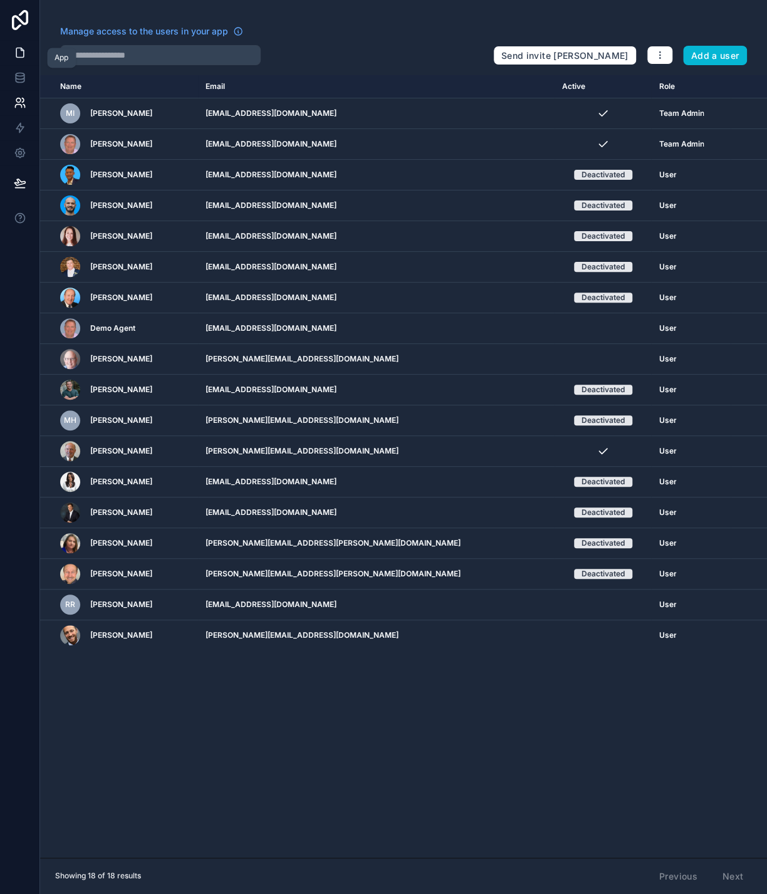
click at [19, 58] on icon at bounding box center [20, 52] width 13 height 13
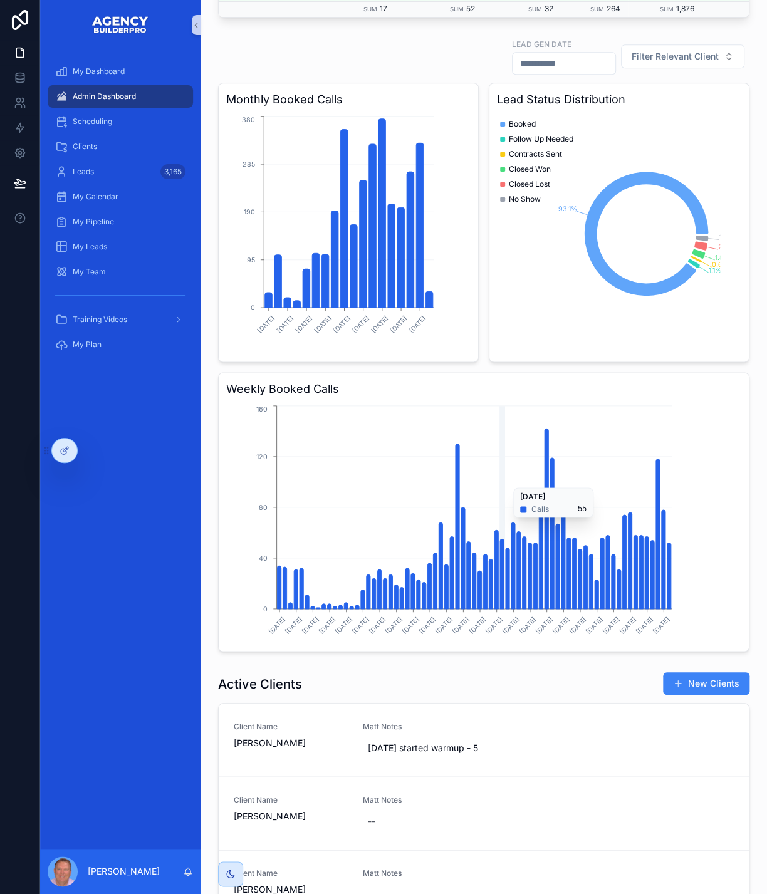
scroll to position [381, 0]
